Goal: Use online tool/utility: Utilize a website feature to perform a specific function

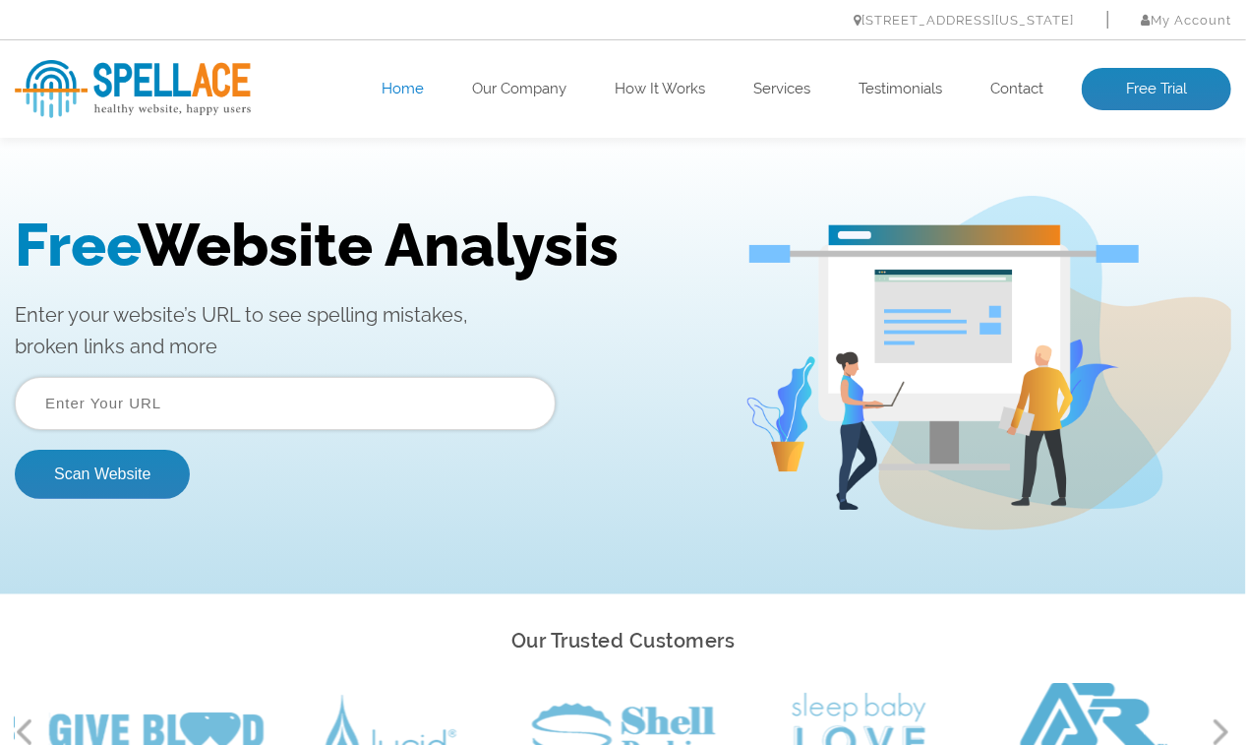
click at [126, 403] on input "text" at bounding box center [285, 402] width 541 height 53
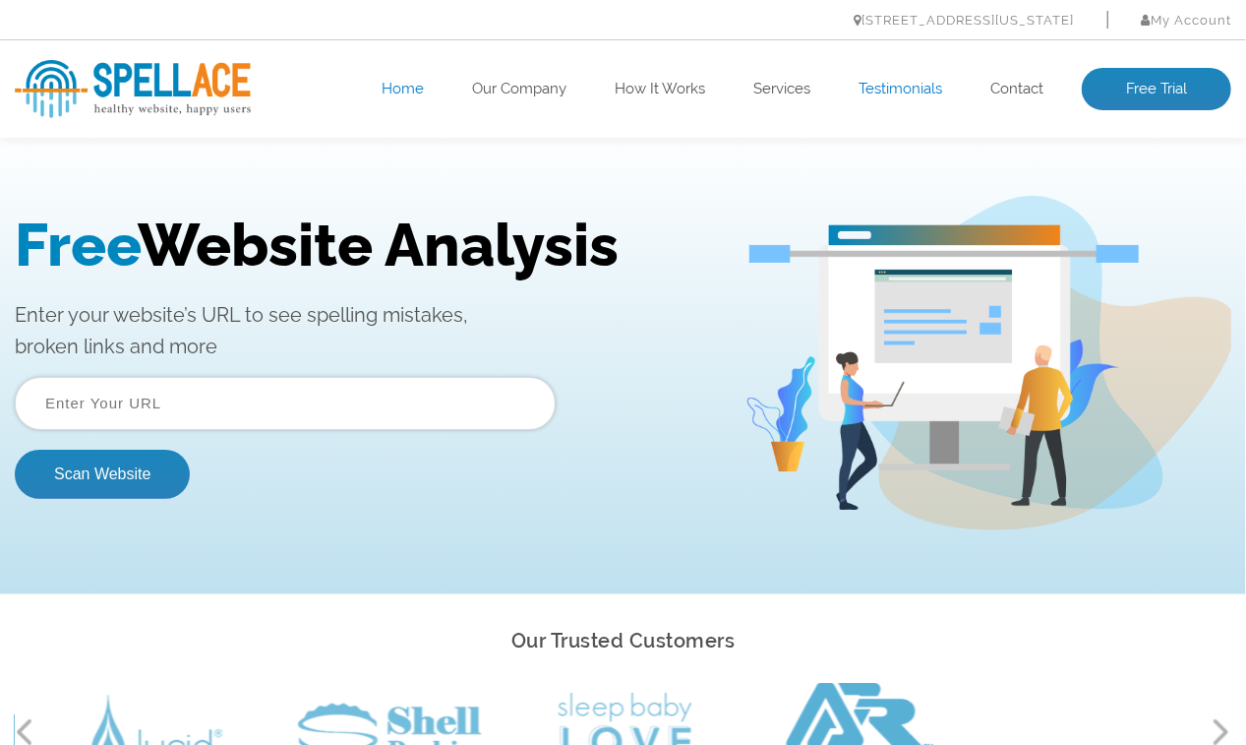
click at [895, 87] on link "Testimonials" at bounding box center [901, 90] width 84 height 20
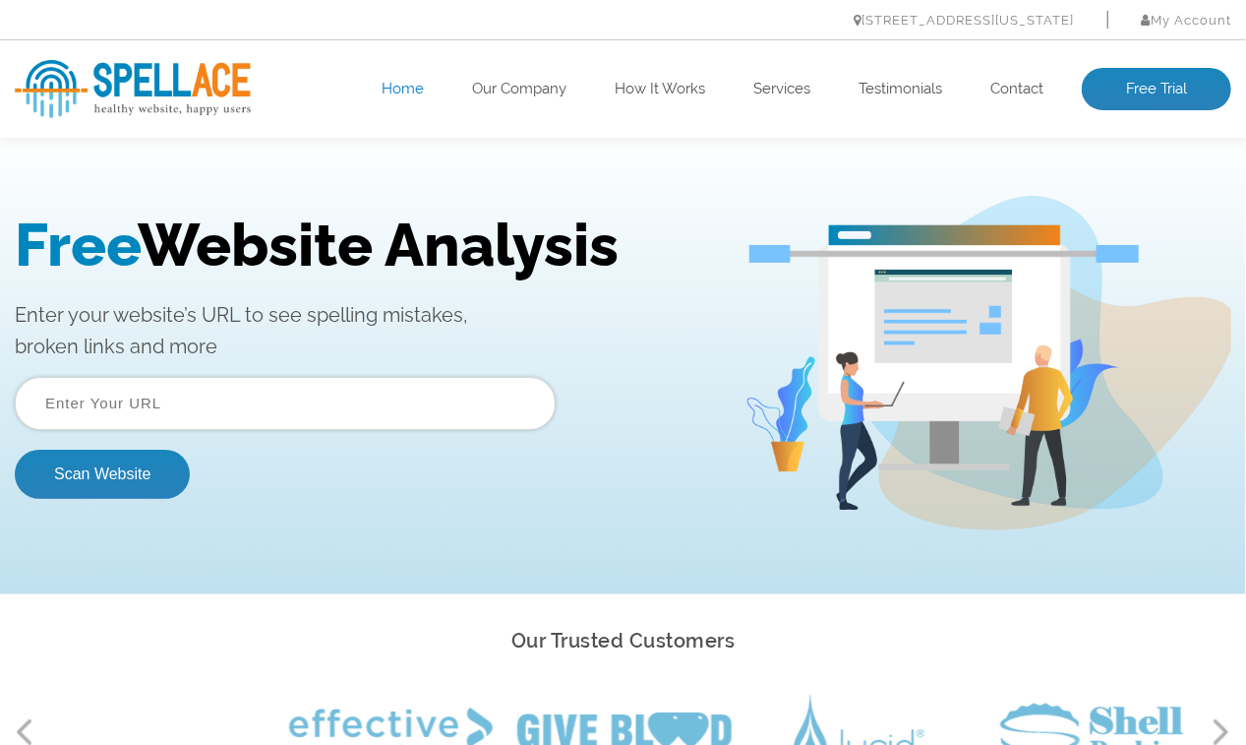
click at [107, 389] on input "text" at bounding box center [285, 402] width 541 height 53
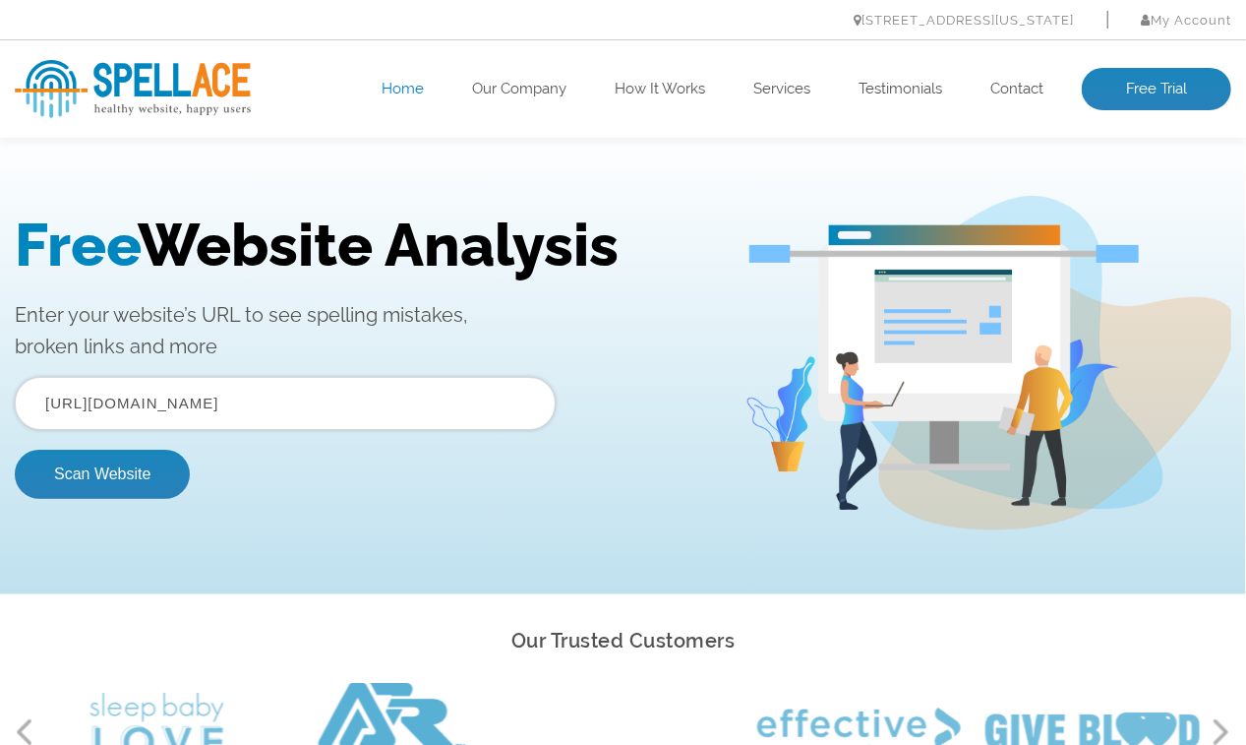
click at [100, 410] on input "https://gorillajoemktg.com" at bounding box center [285, 402] width 541 height 53
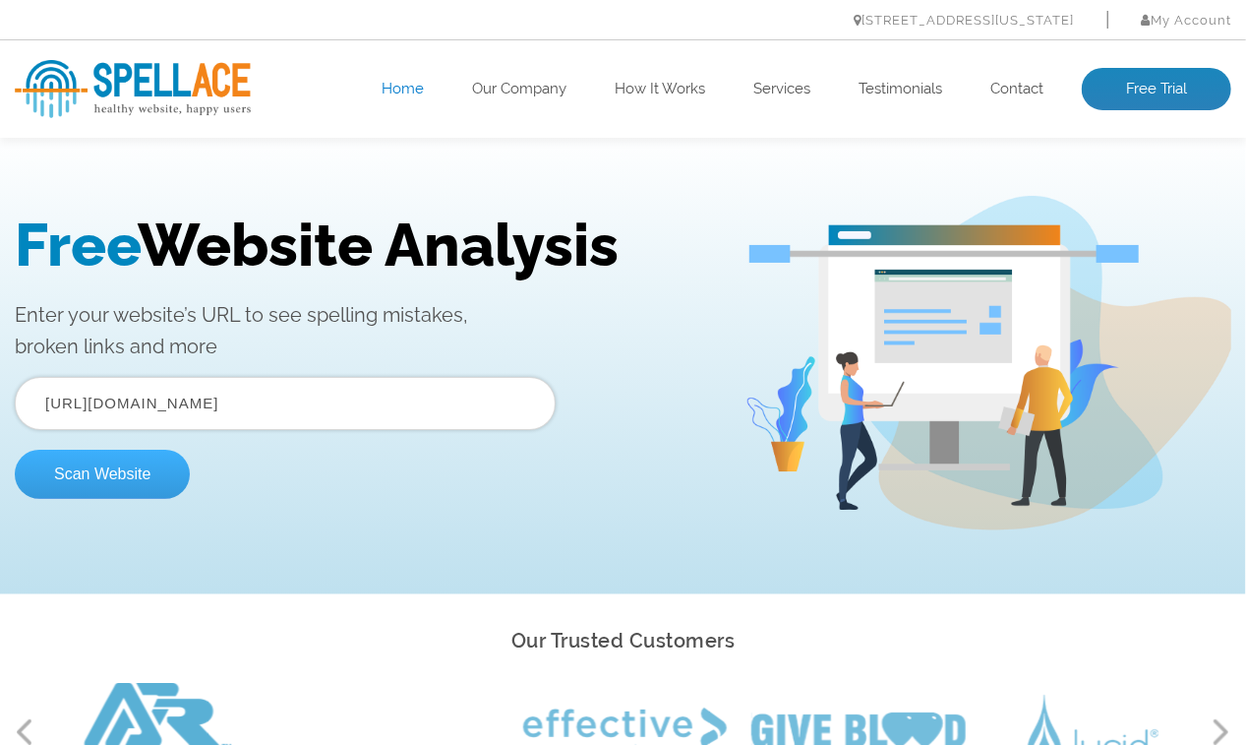
type input "https://www.gorillajoemktg.com"
click at [132, 473] on button "Scan Website" at bounding box center [102, 472] width 175 height 49
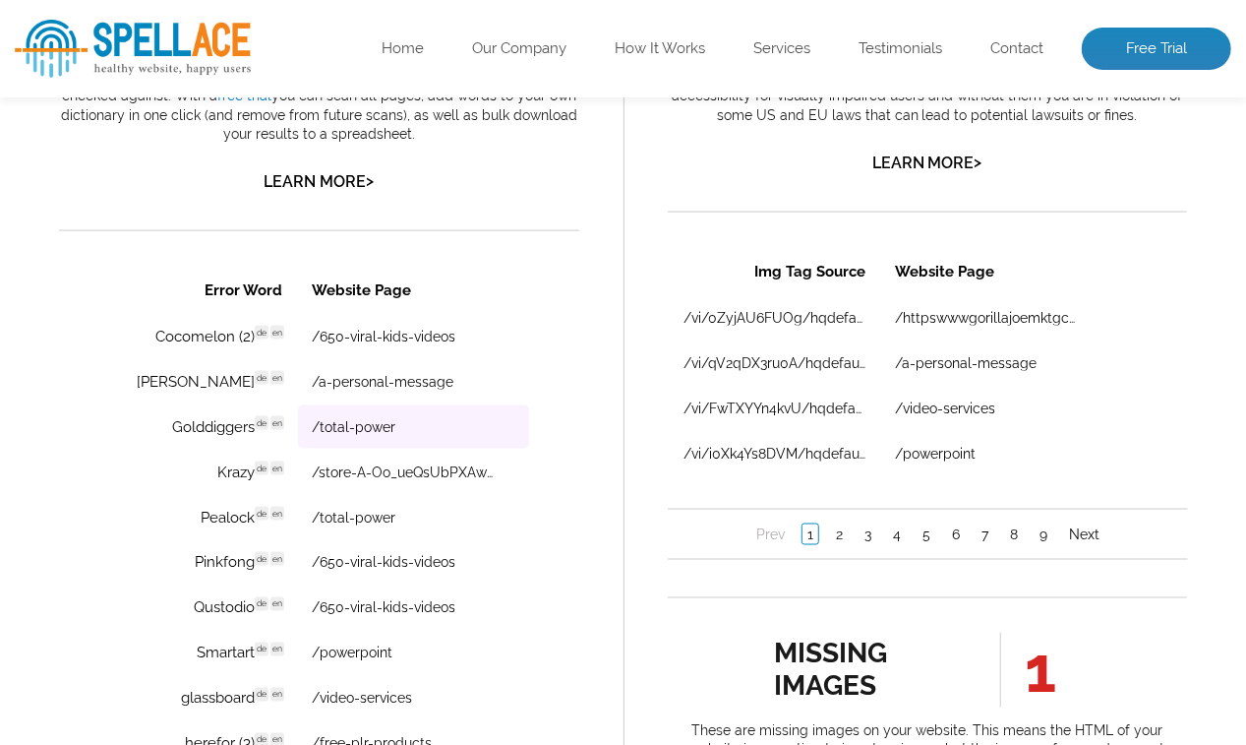
scroll to position [1279, 0]
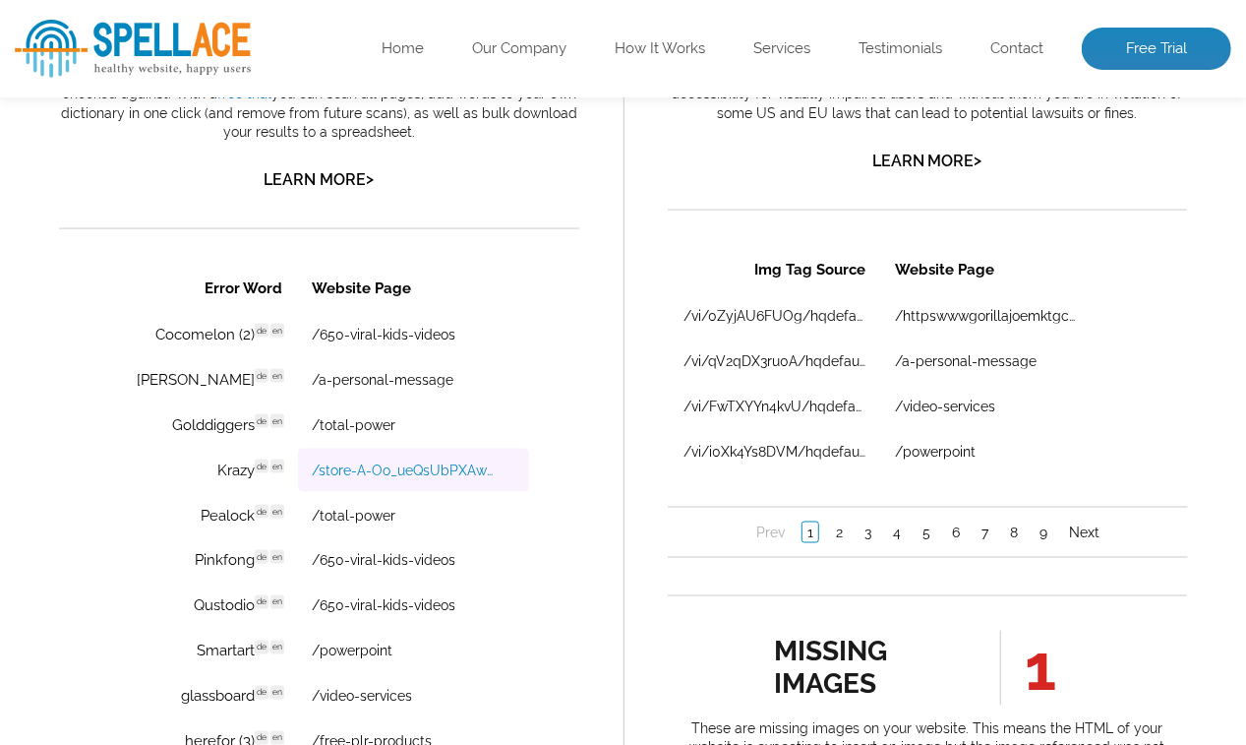
click at [443, 471] on link "/store-A-Oo_ueQsUbPXAw0QnYm-" at bounding box center [402, 470] width 182 height 16
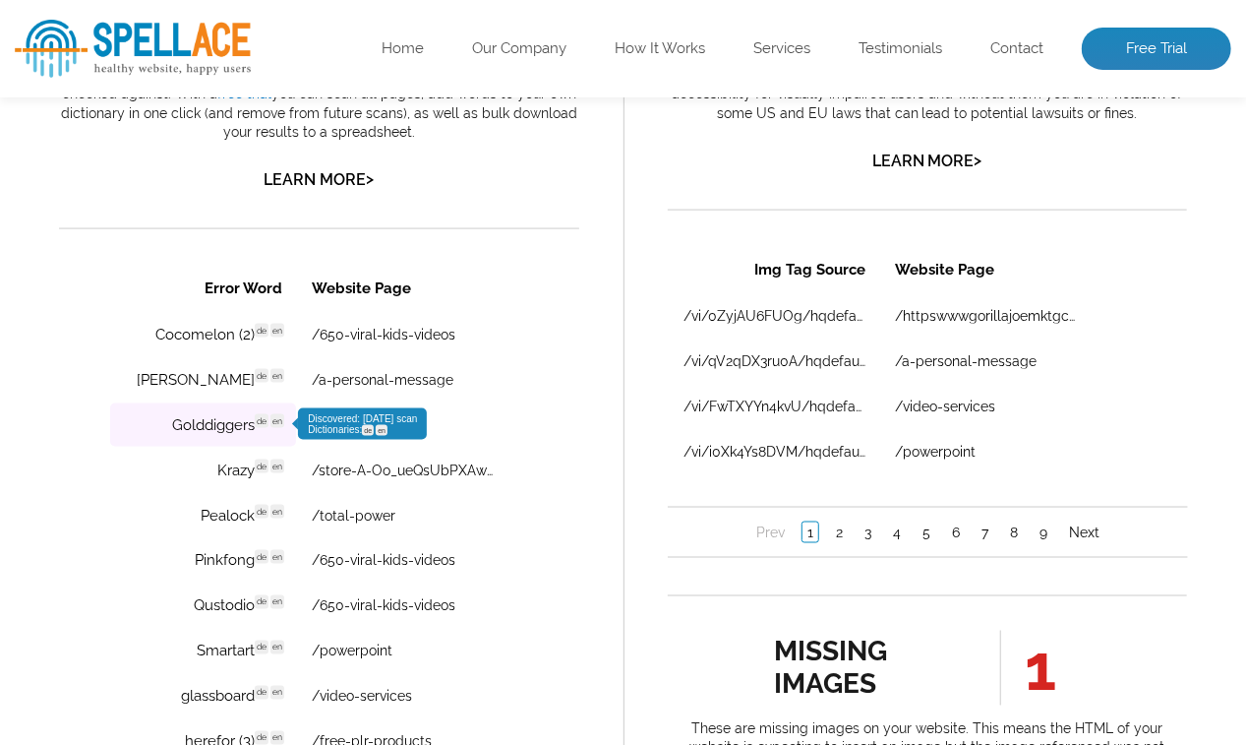
click at [234, 427] on td "Golddiggers de en Discovered: [DATE] scan Dictionaries: de en" at bounding box center [202, 424] width 186 height 43
click at [321, 421] on span "Discovered: [DATE] scan Dictionaries: de en" at bounding box center [361, 424] width 109 height 22
click at [225, 418] on td "Golddiggers de en Discovered: [DATE] scan Dictionaries: de en" at bounding box center [202, 424] width 186 height 43
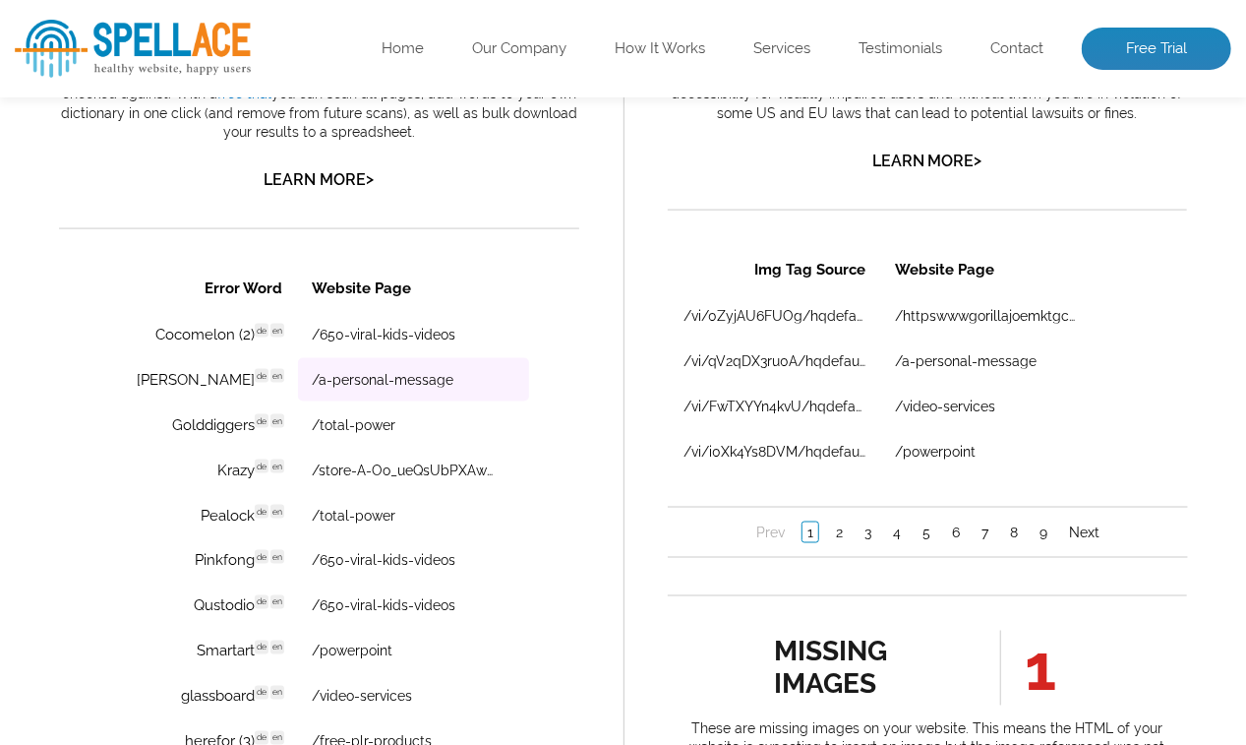
click at [522, 395] on td "/a-personal-message" at bounding box center [412, 379] width 231 height 43
click at [357, 188] on link "Learn More >" at bounding box center [319, 179] width 110 height 19
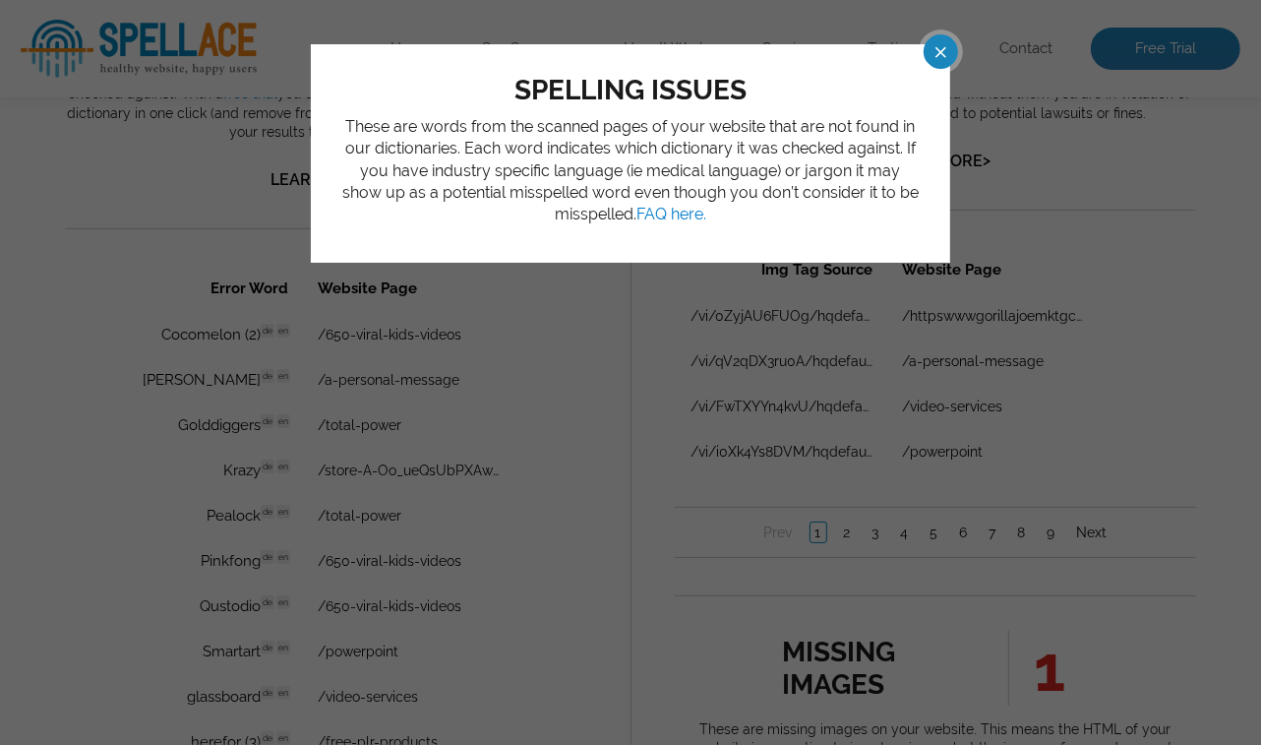
click at [940, 51] on span at bounding box center [923, 51] width 34 height 34
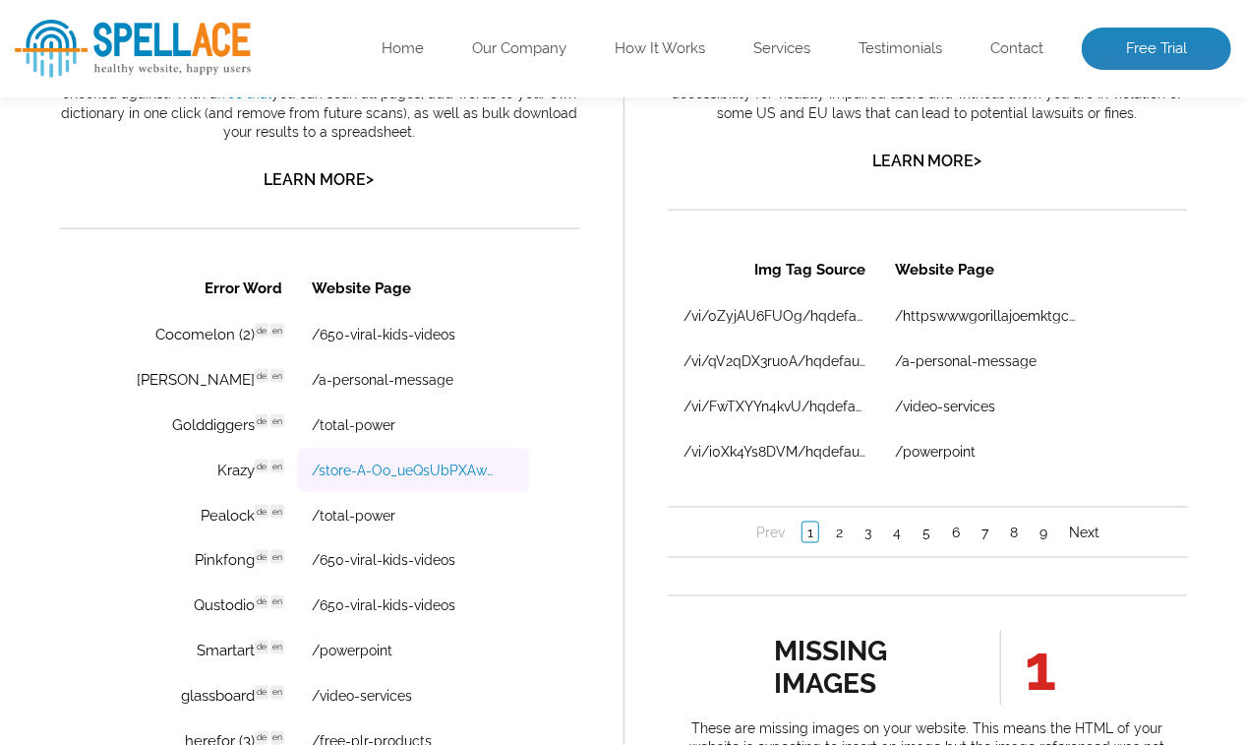
click at [448, 470] on link "/store-A-Oo_ueQsUbPXAw0QnYm-" at bounding box center [402, 470] width 182 height 16
